Goal: Information Seeking & Learning: Learn about a topic

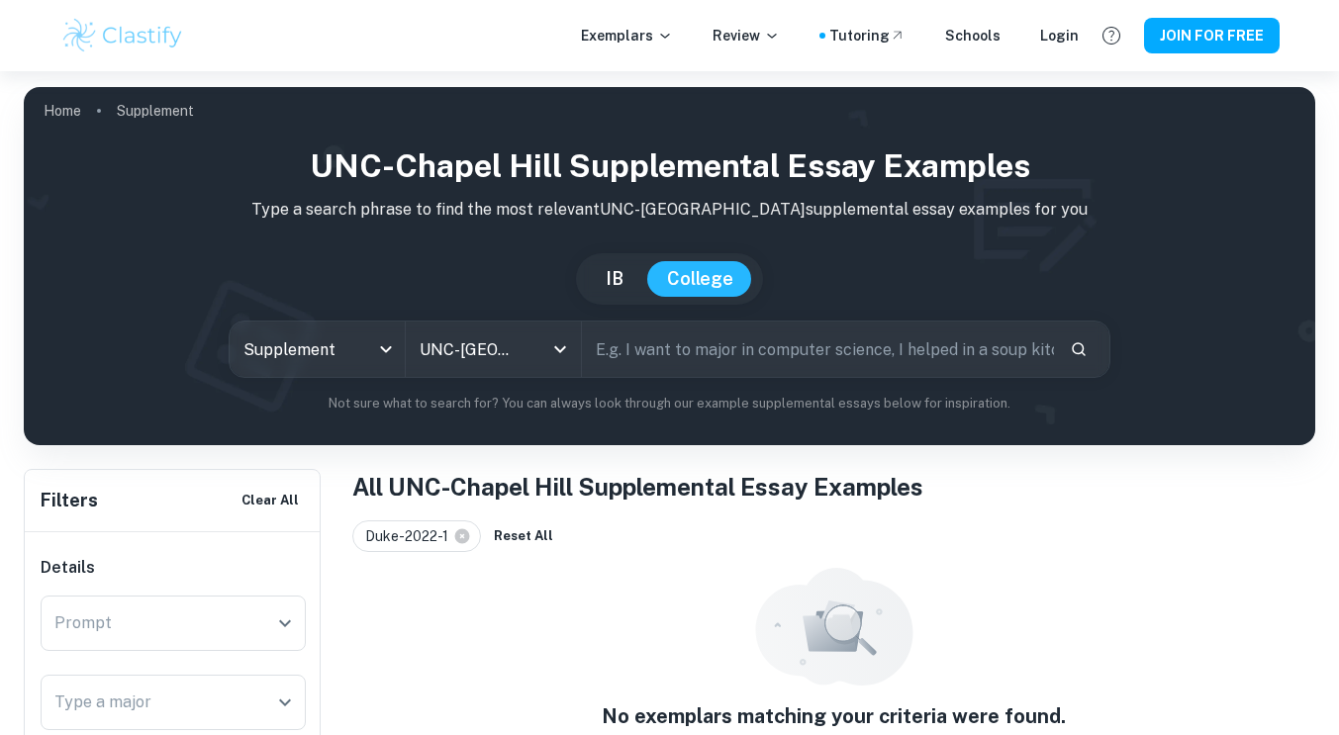
scroll to position [77, 0]
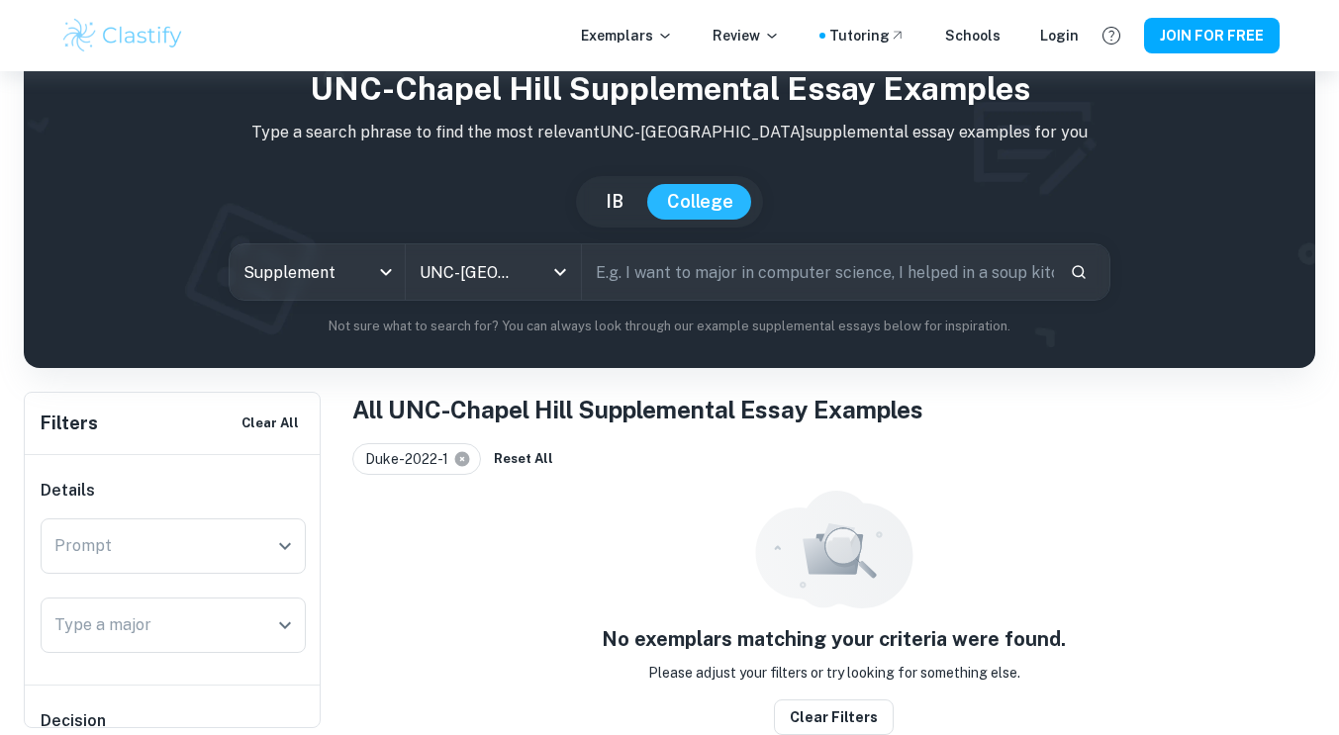
click at [460, 463] on icon at bounding box center [462, 459] width 15 height 15
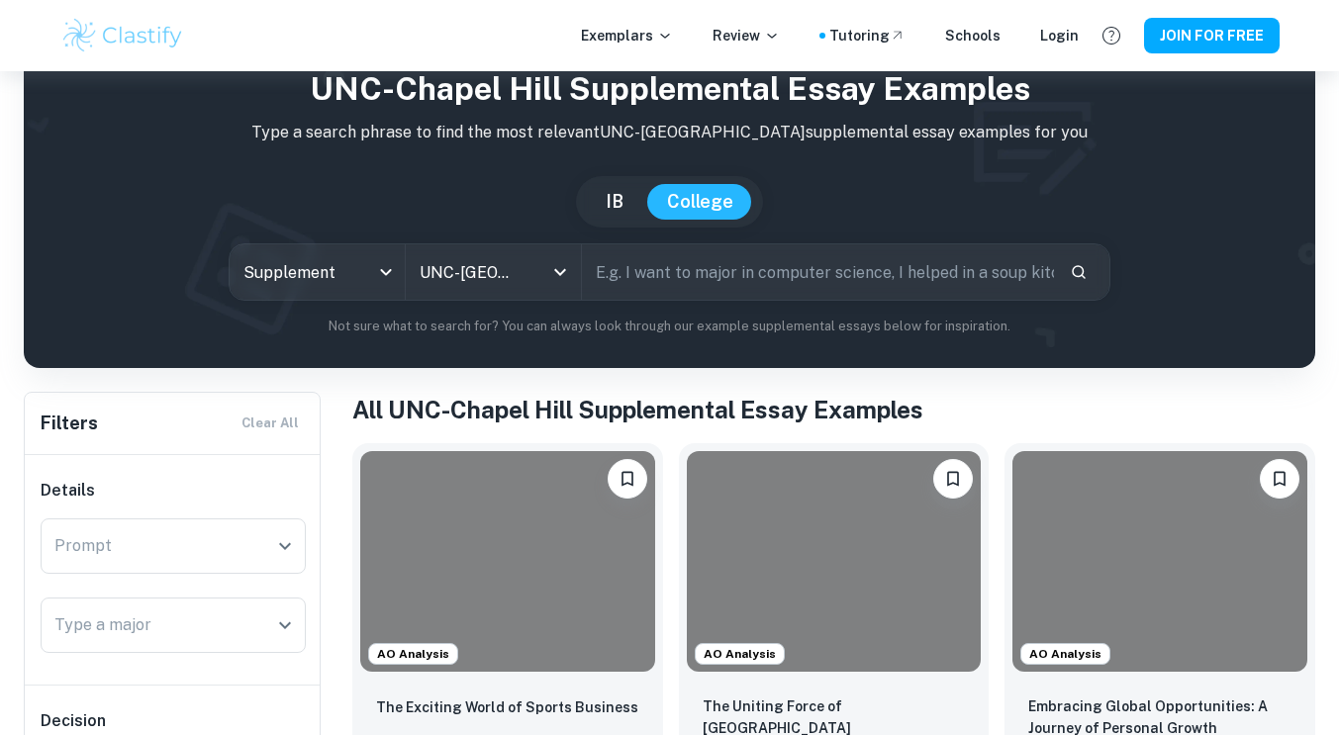
scroll to position [256, 0]
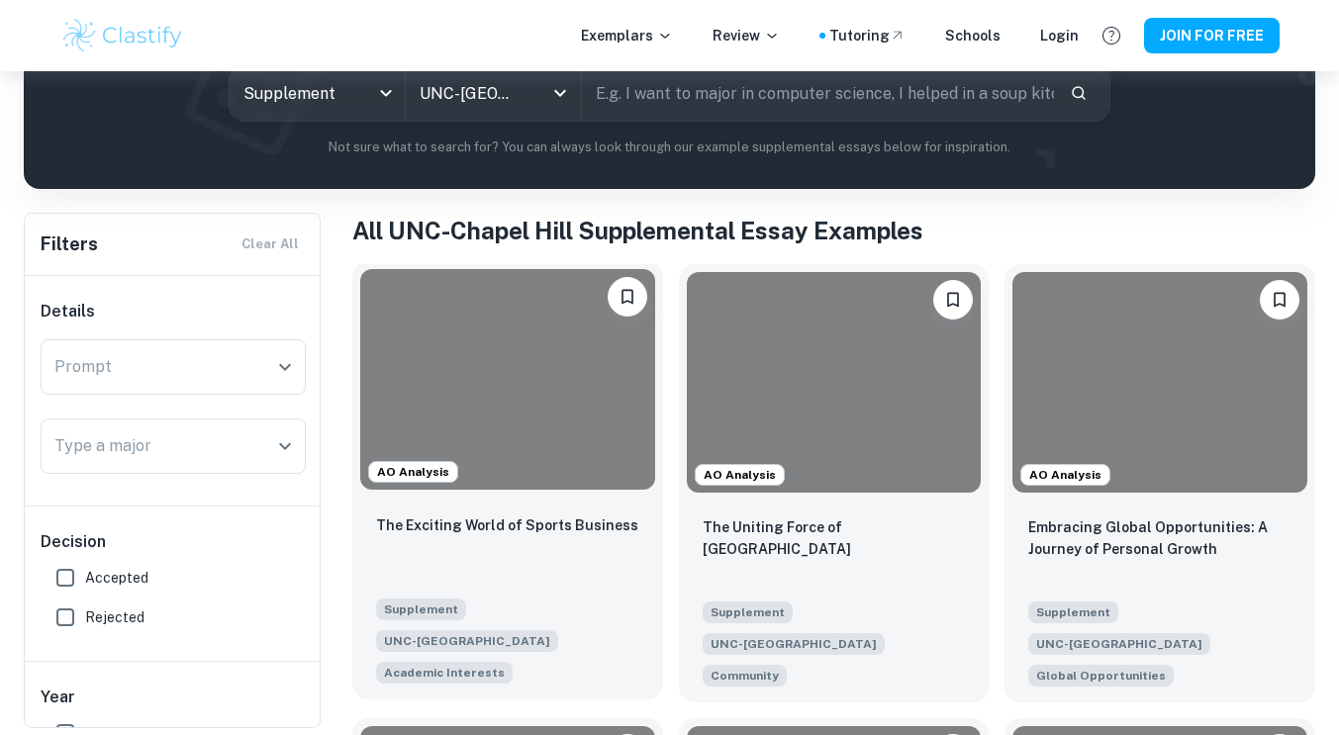
click at [573, 450] on div at bounding box center [507, 379] width 295 height 221
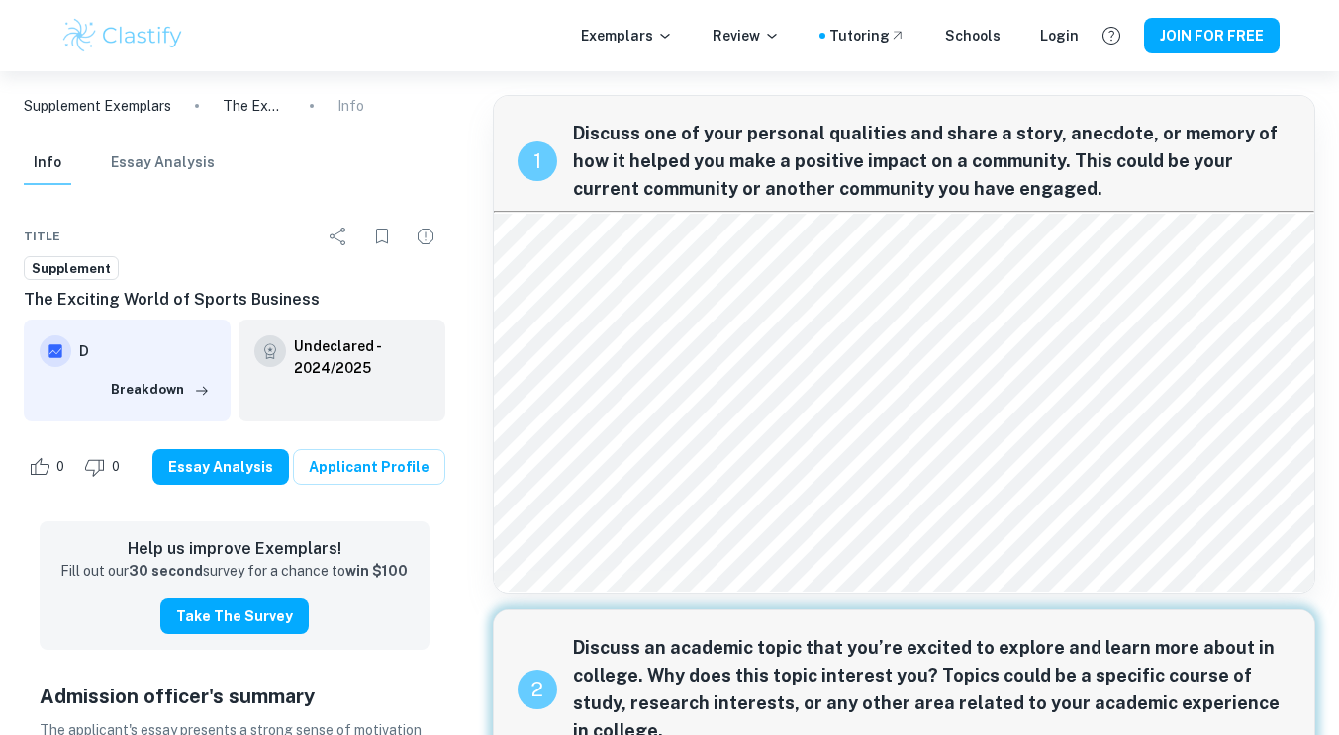
click at [341, 357] on h6 "Undeclared - 2024/2025" at bounding box center [362, 358] width 136 height 44
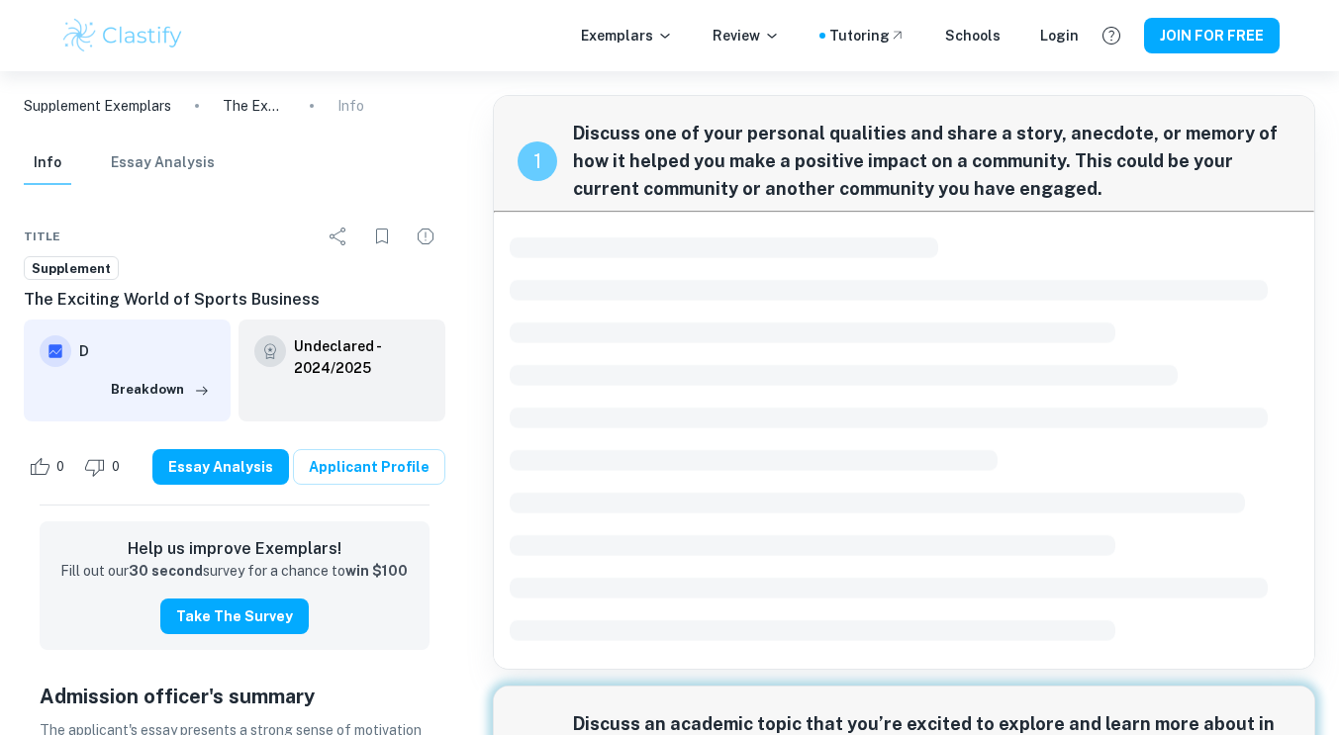
scroll to position [555, 0]
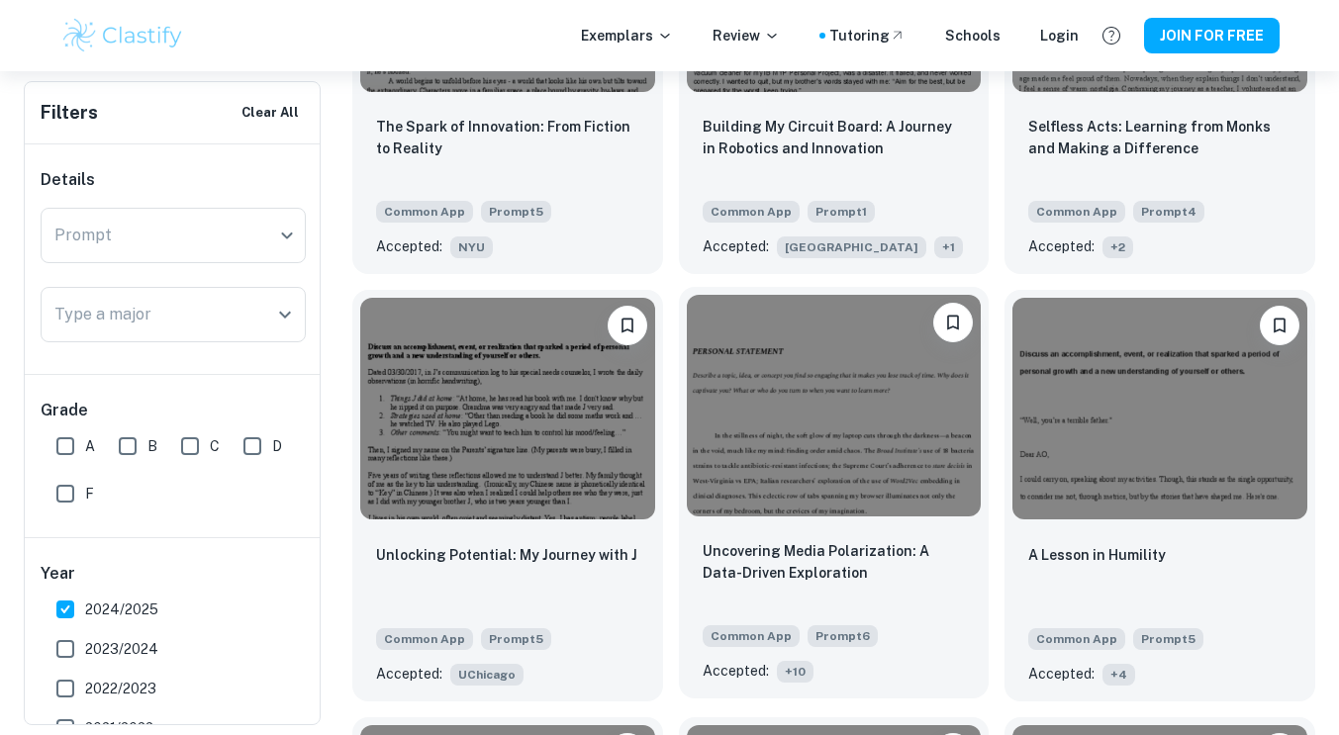
scroll to position [1481, 0]
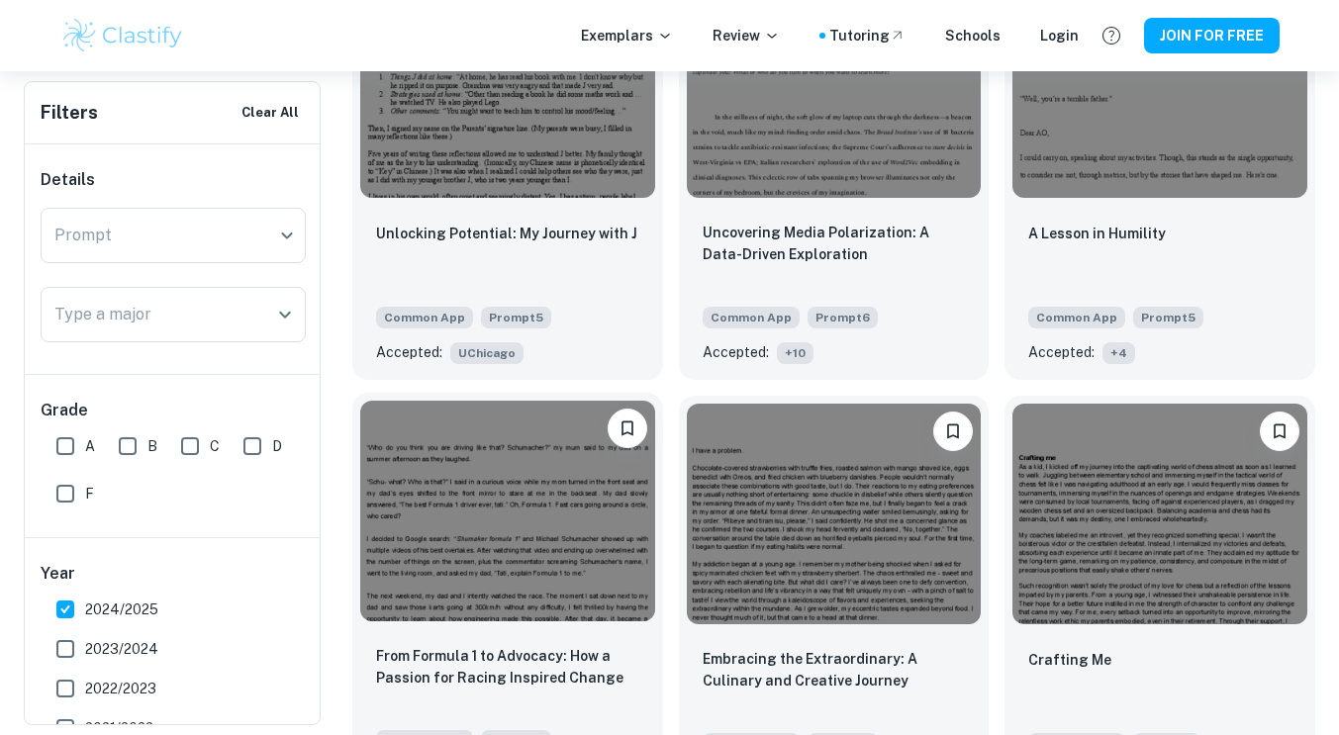
click at [497, 513] on img at bounding box center [507, 511] width 295 height 221
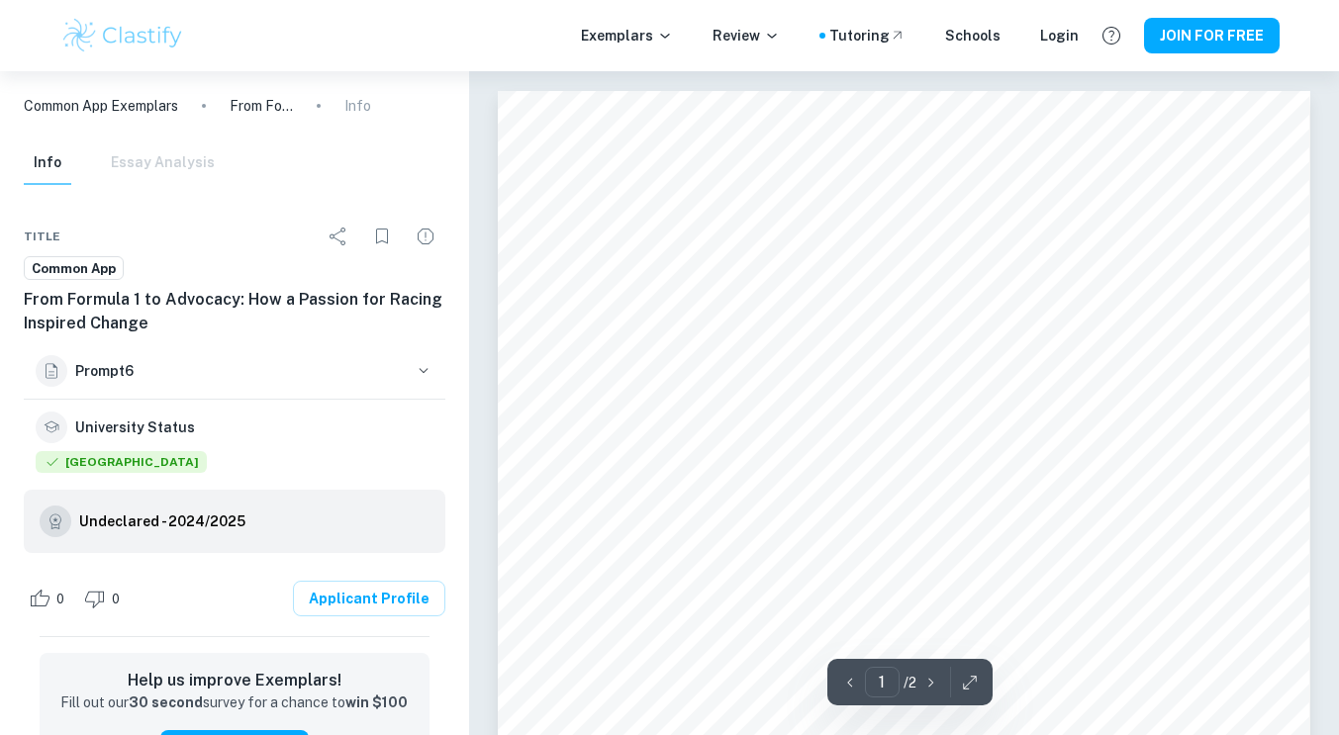
scroll to position [421, 0]
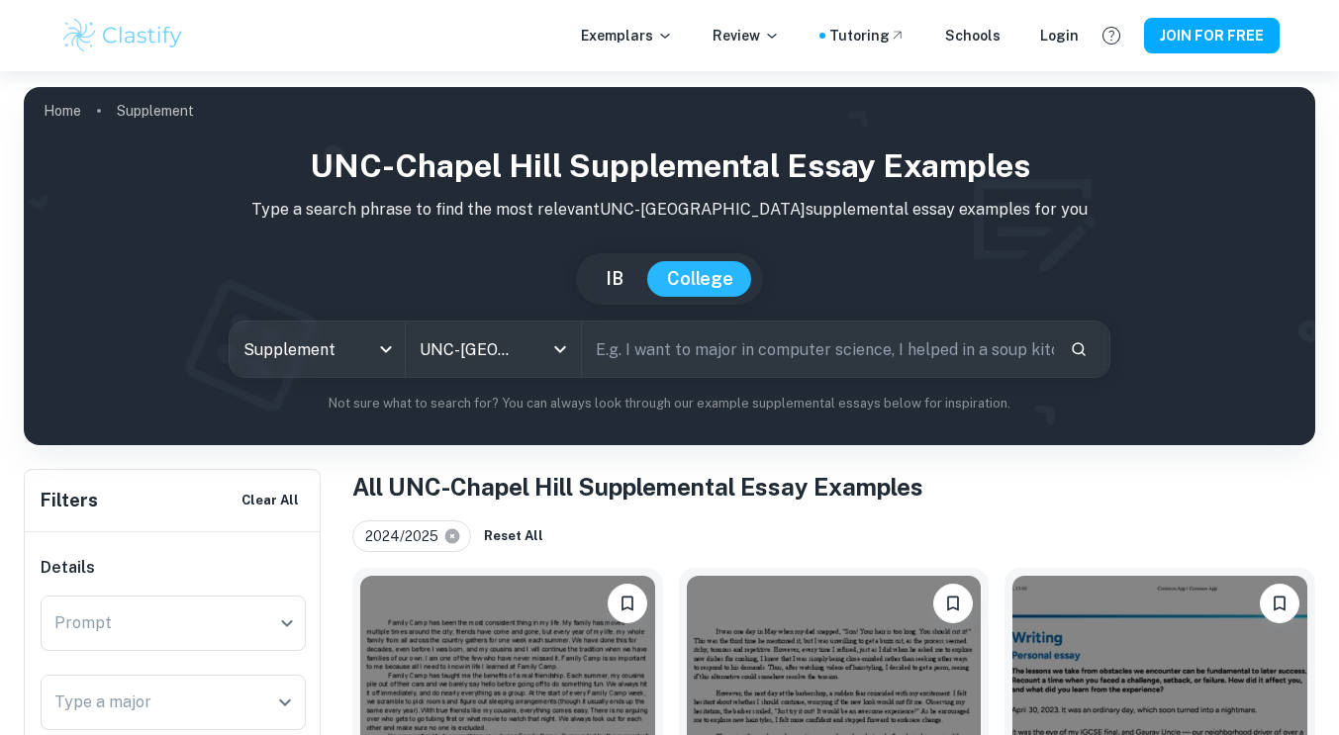
click at [451, 540] on icon at bounding box center [452, 536] width 15 height 15
checkbox input "false"
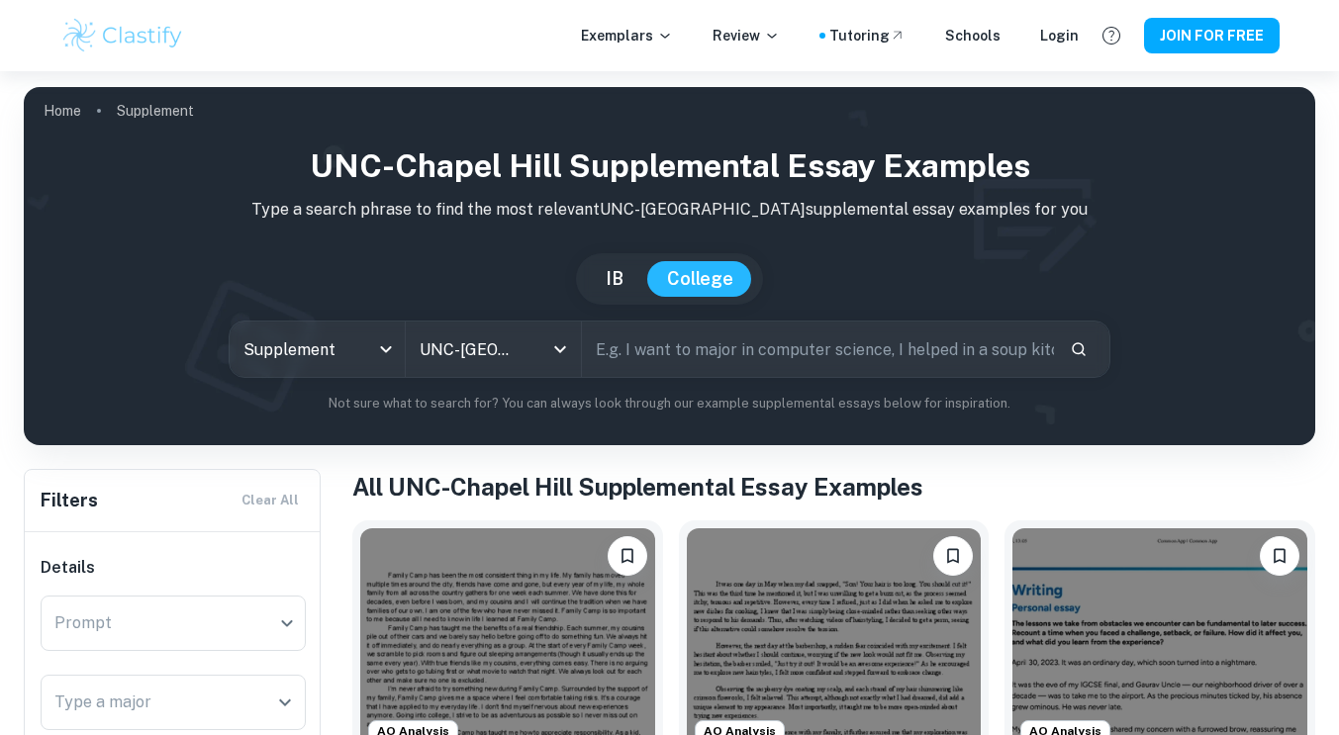
scroll to position [408, 0]
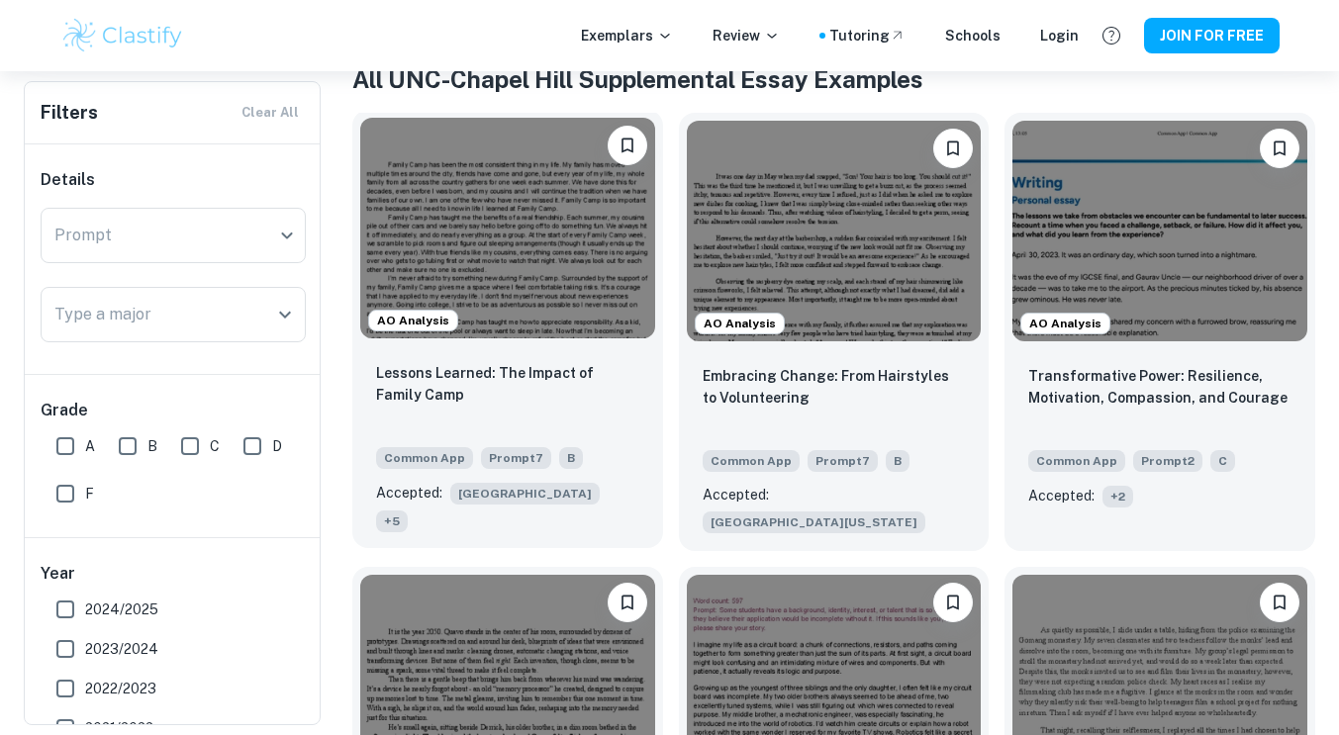
click at [535, 303] on img at bounding box center [507, 228] width 295 height 221
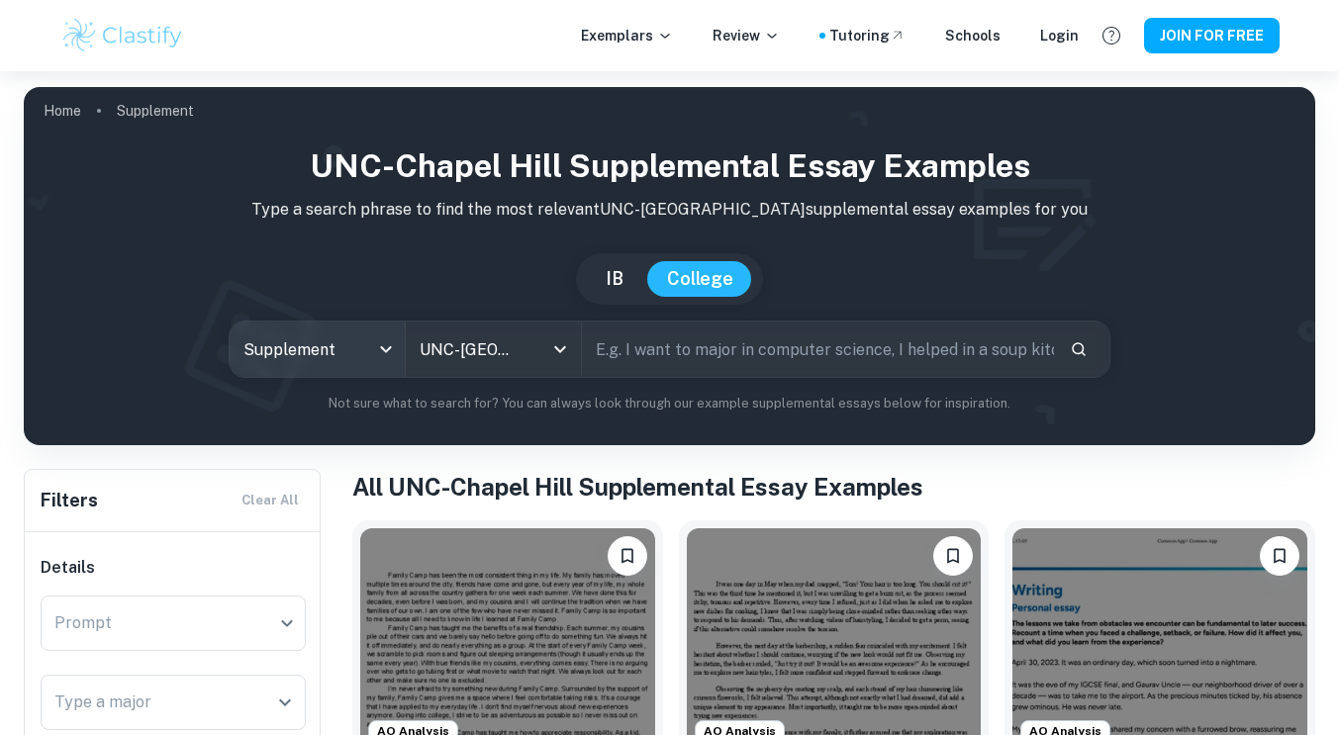
click at [360, 337] on body "We value your privacy We use cookies to enhance your browsing experience, serve…" at bounding box center [669, 438] width 1339 height 735
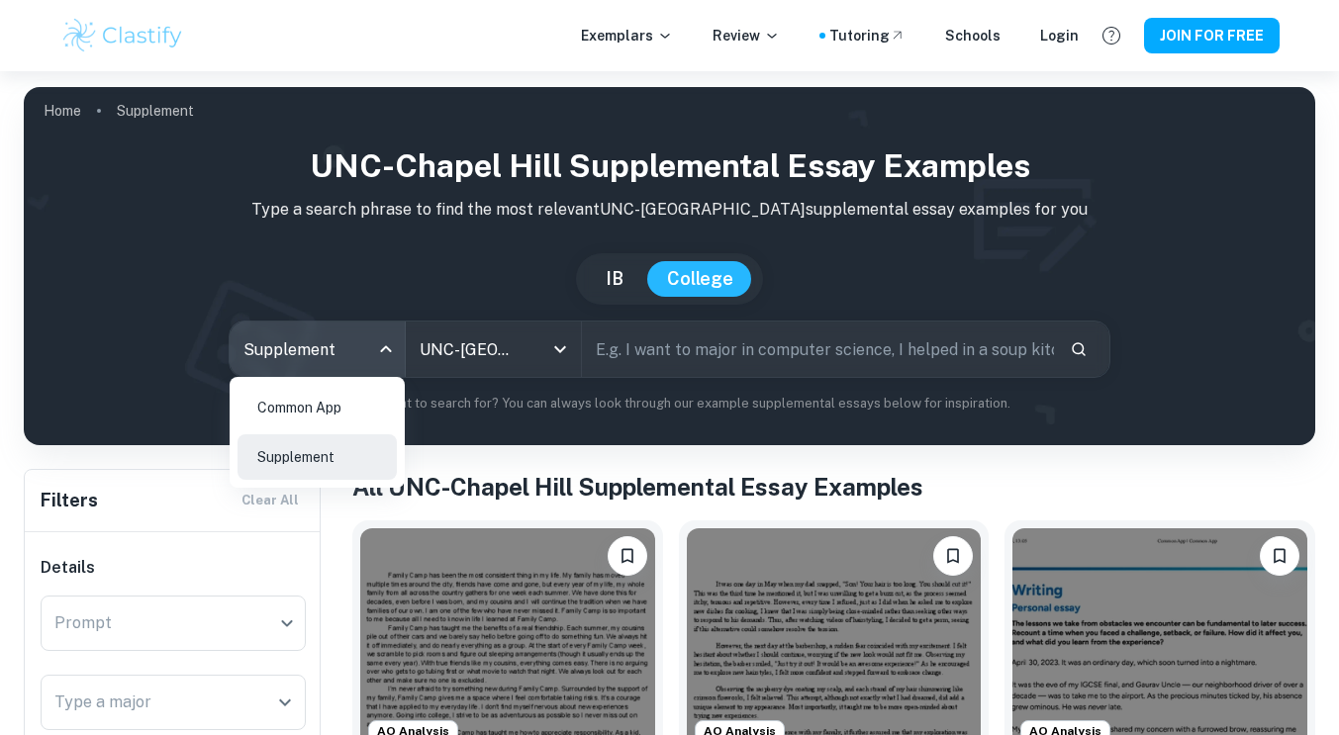
click at [310, 453] on li "Supplement" at bounding box center [317, 457] width 159 height 46
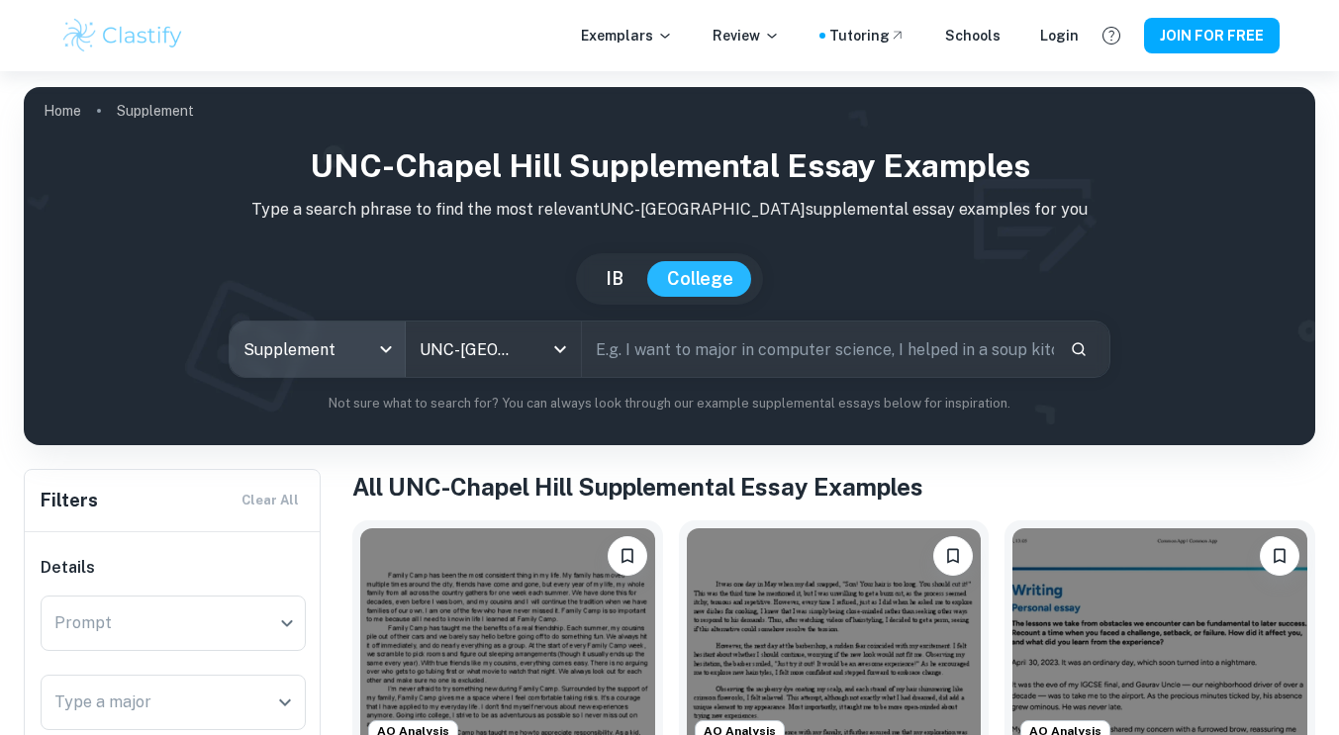
click at [1073, 347] on icon "Search" at bounding box center [1079, 349] width 14 height 14
click at [1073, 349] on icon "Search" at bounding box center [1079, 349] width 14 height 14
click at [812, 356] on input "text" at bounding box center [818, 349] width 472 height 55
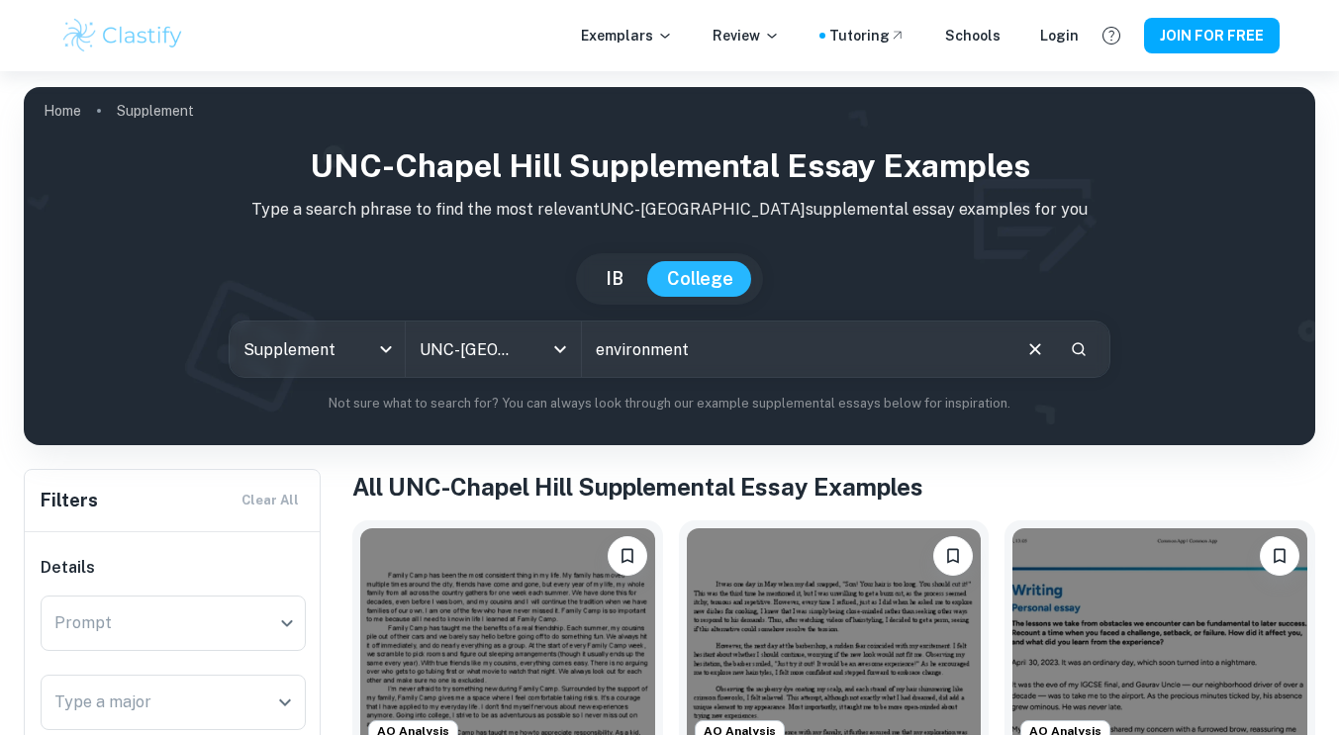
type input "environment"
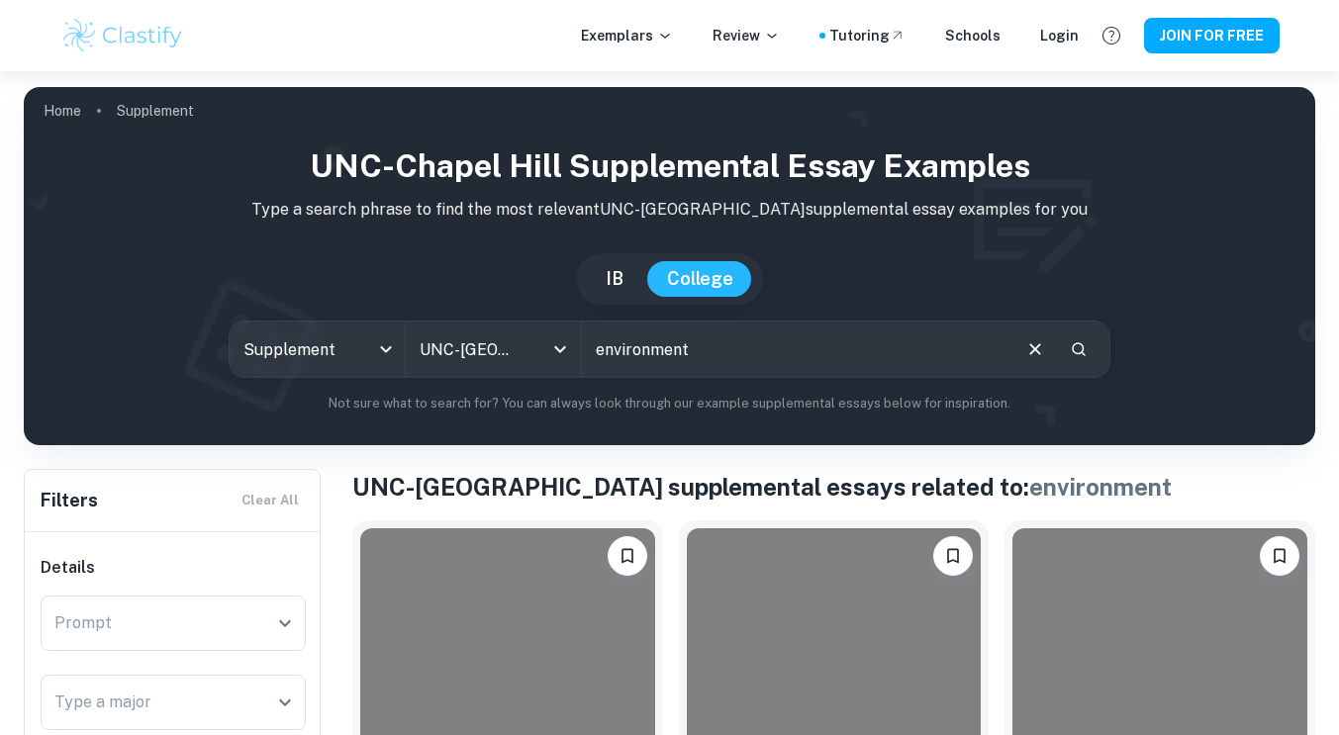
scroll to position [294, 0]
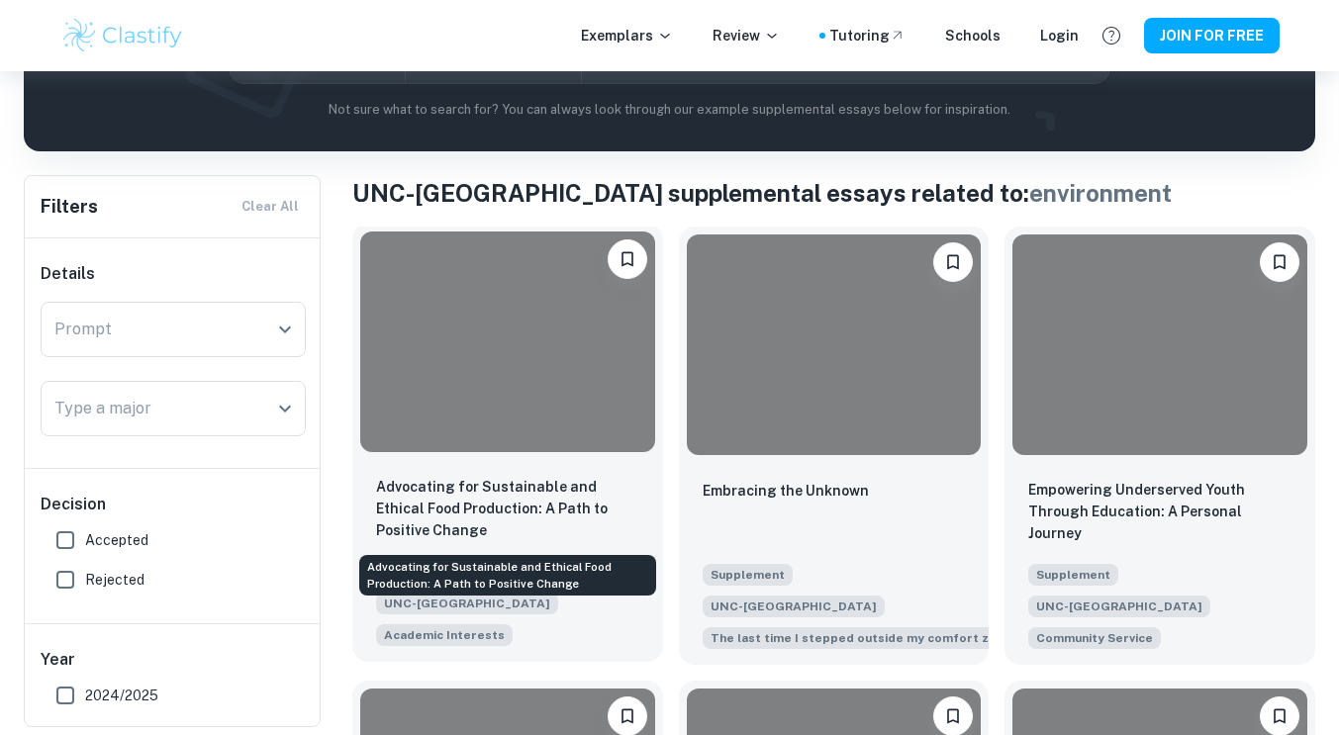
click at [485, 476] on p "Advocating for Sustainable and Ethical Food Production: A Path to Positive Chan…" at bounding box center [507, 508] width 263 height 65
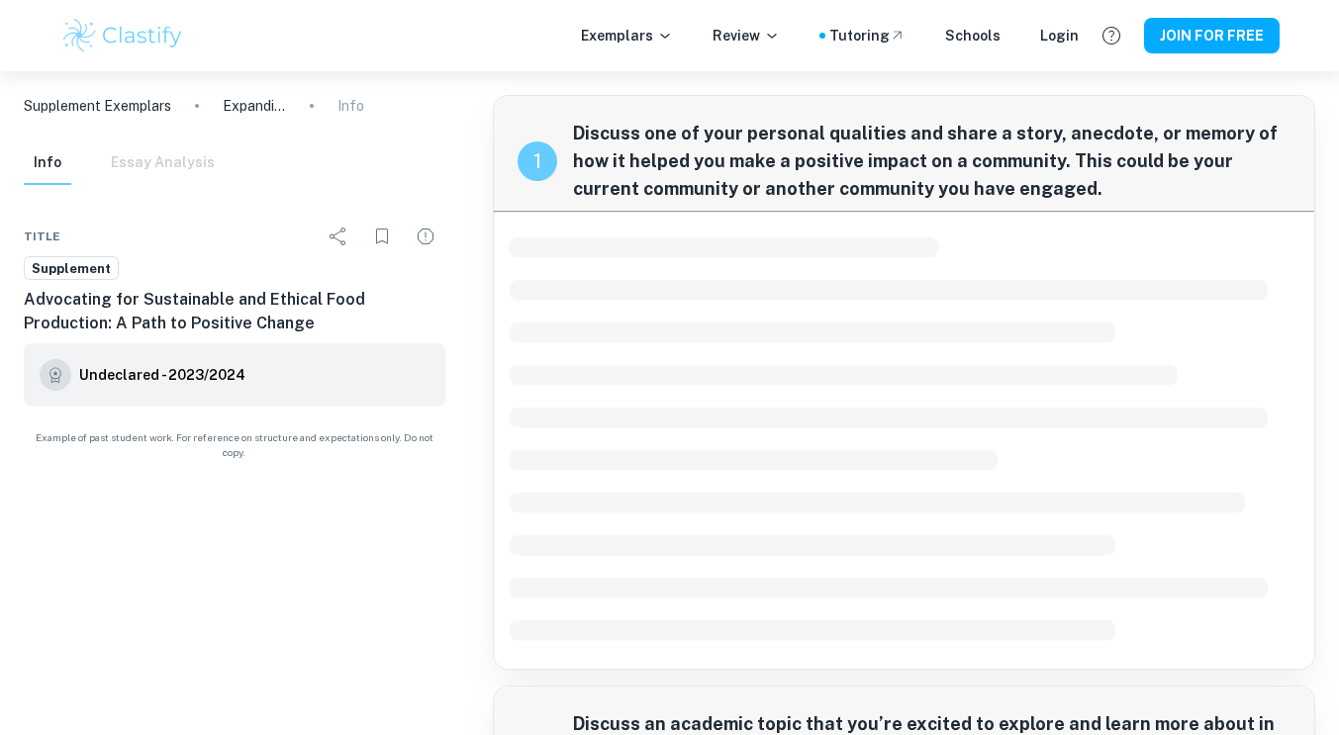
click at [558, 422] on span at bounding box center [889, 418] width 758 height 21
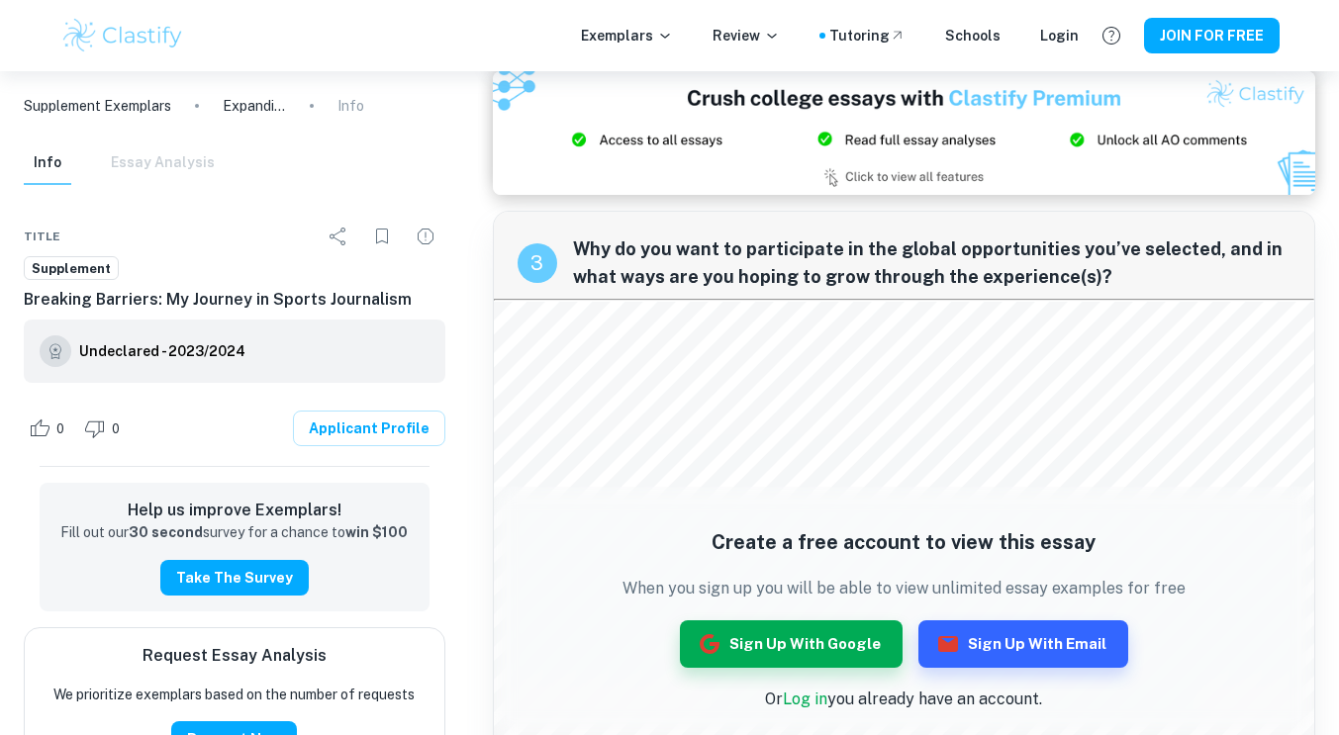
scroll to position [1535, 0]
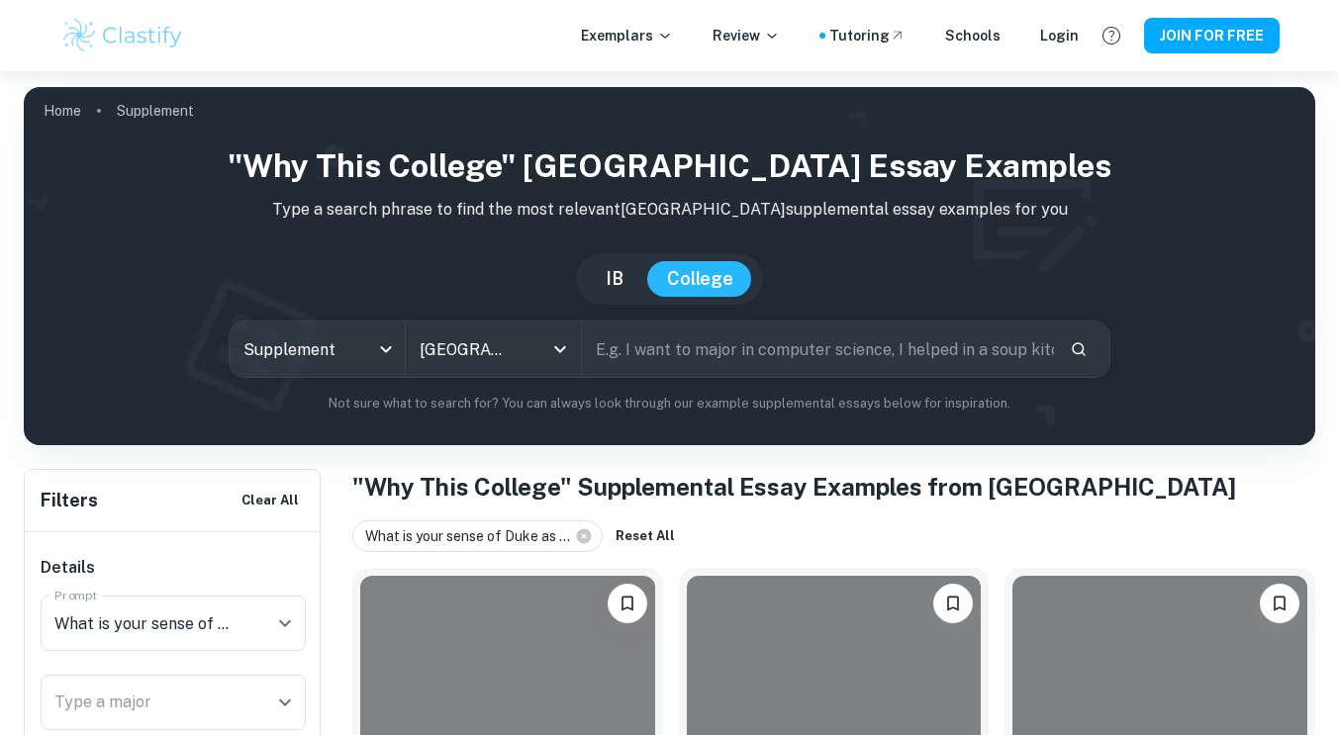
scroll to position [362, 0]
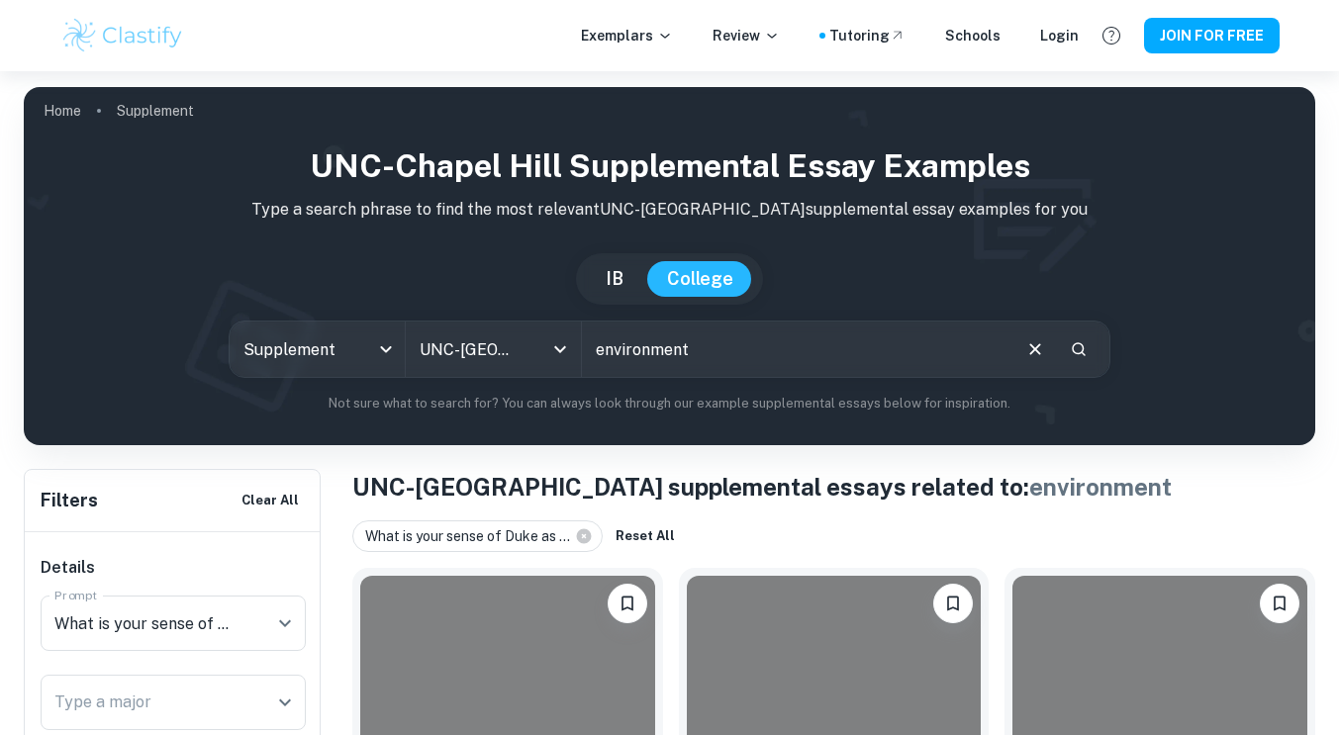
click at [1077, 332] on div "environment ​" at bounding box center [846, 349] width 528 height 55
click at [1075, 334] on button "Search" at bounding box center [1079, 350] width 34 height 34
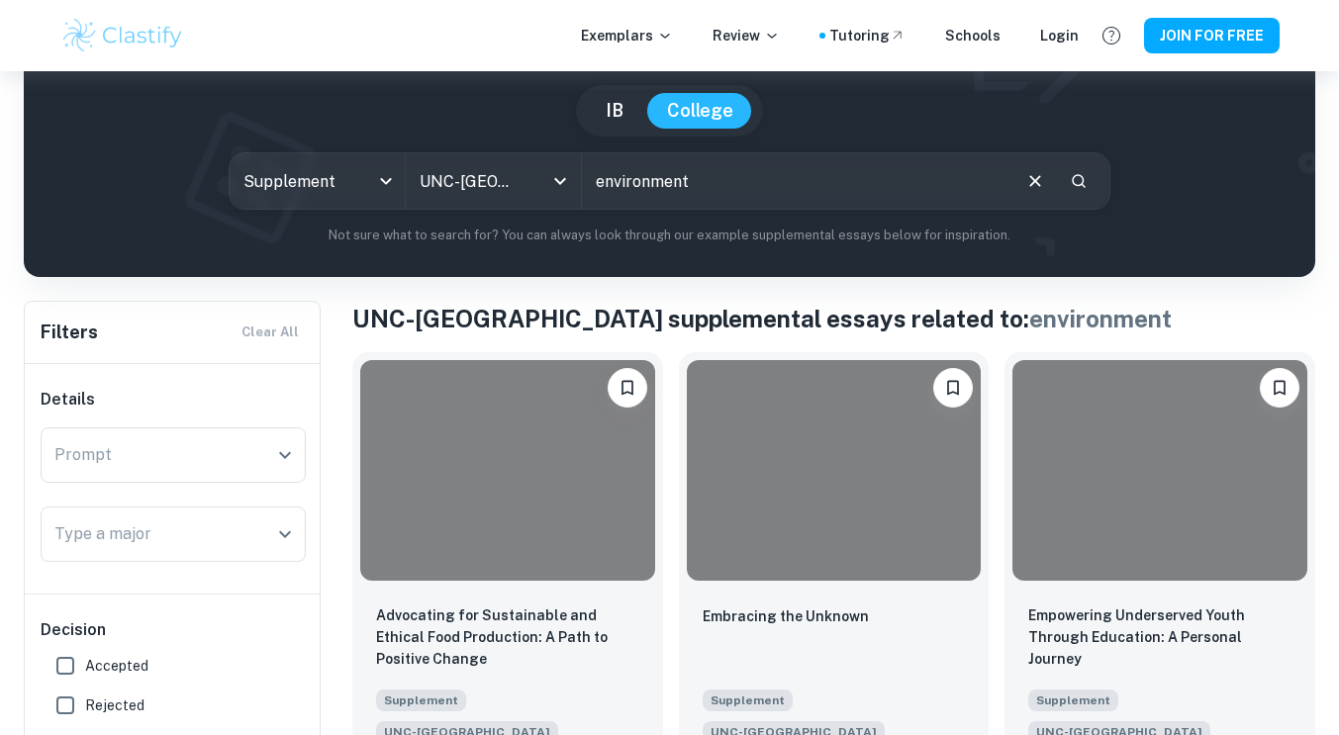
scroll to position [276, 0]
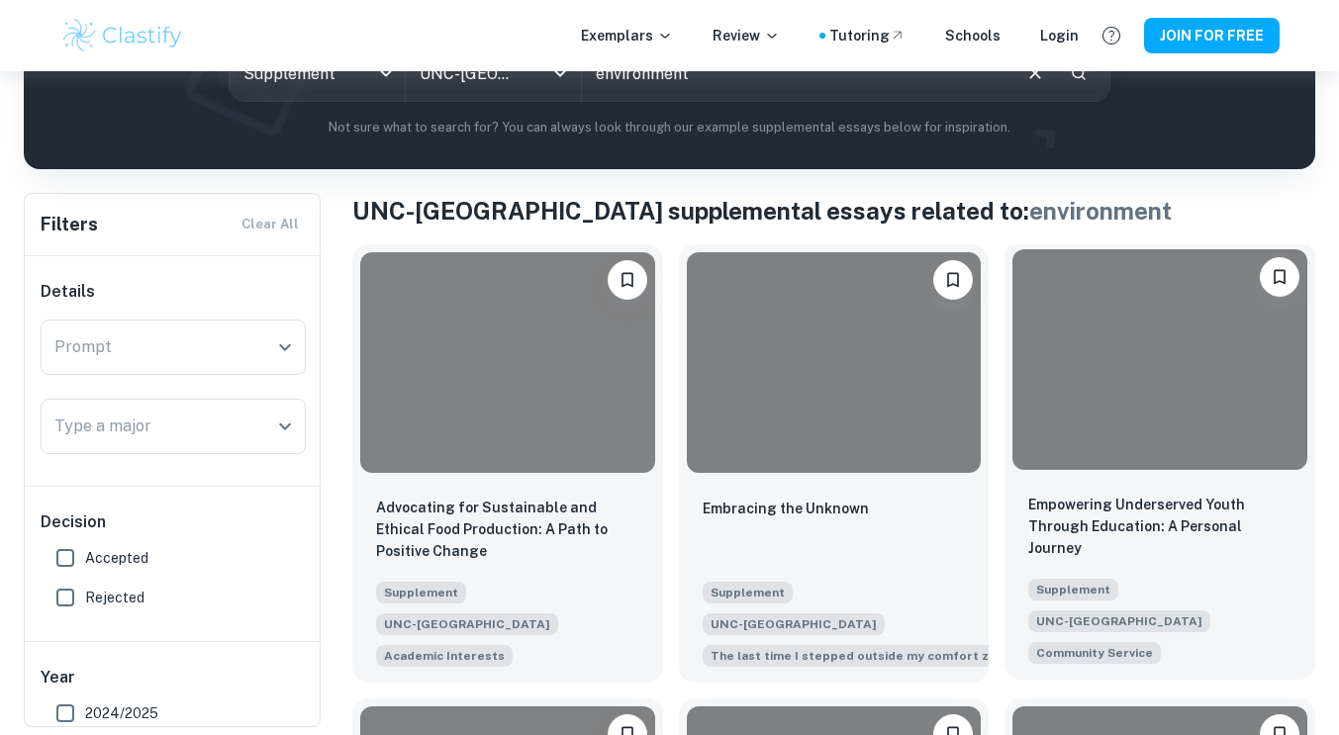
click at [1160, 353] on div at bounding box center [1159, 359] width 295 height 221
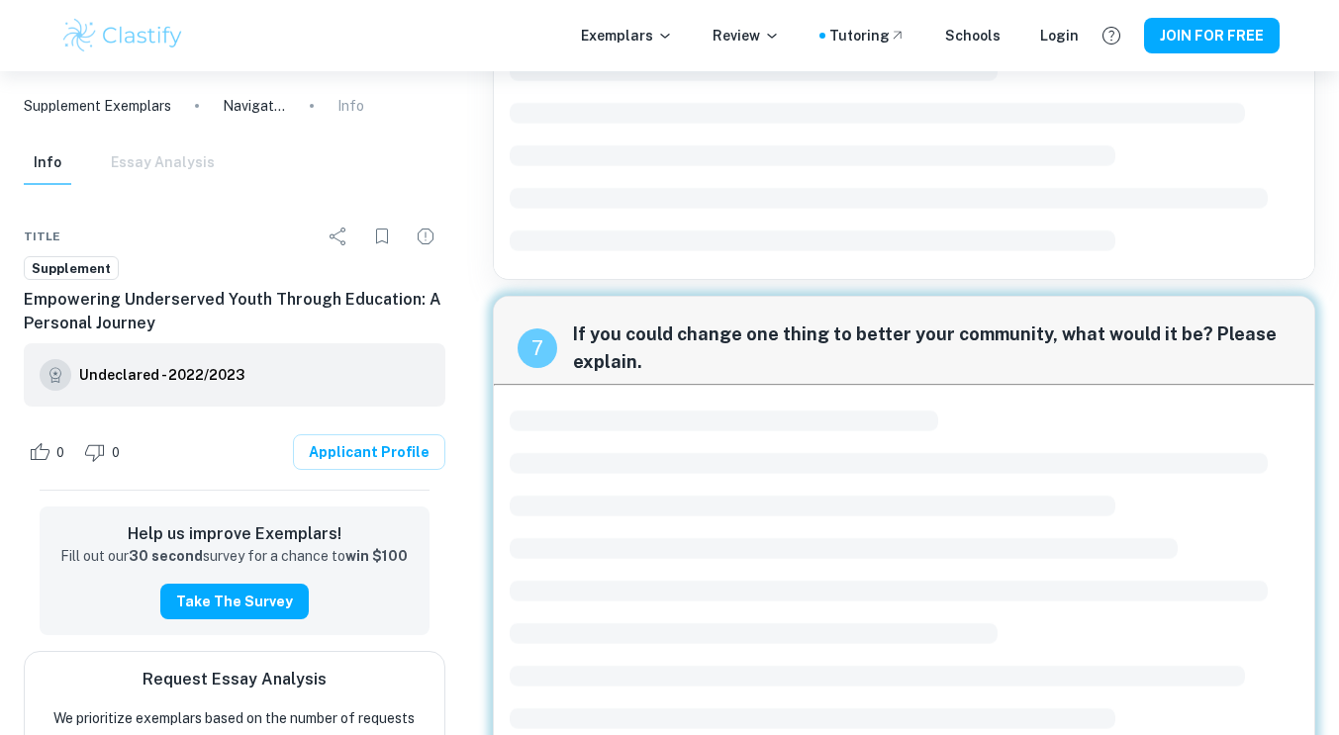
scroll to position [2758, 0]
